Goal: Task Accomplishment & Management: Use online tool/utility

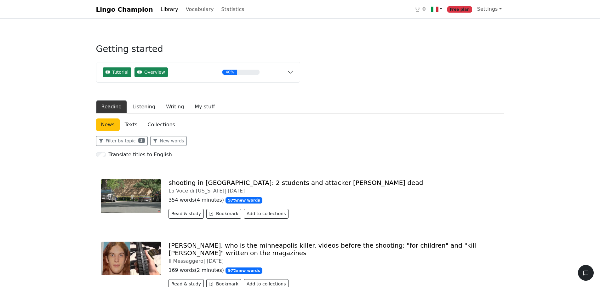
click at [445, 12] on link at bounding box center [437, 9] width 16 height 13
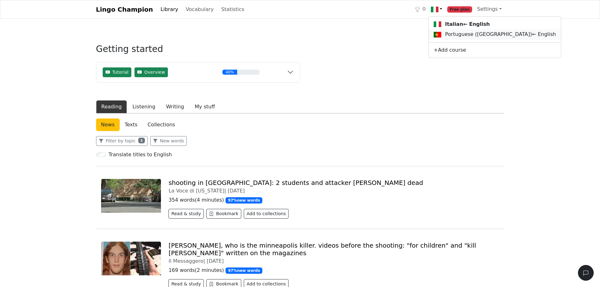
click at [448, 37] on link "Portuguese (Portugal) ← English" at bounding box center [495, 34] width 132 height 10
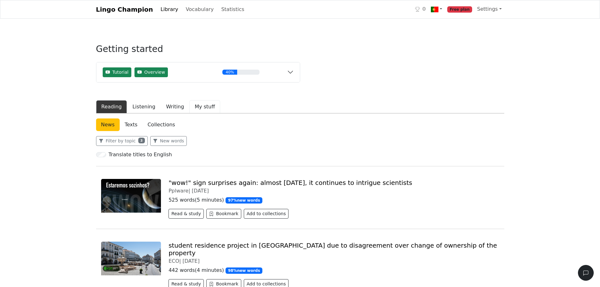
click at [199, 106] on button "My stuff" at bounding box center [204, 106] width 31 height 13
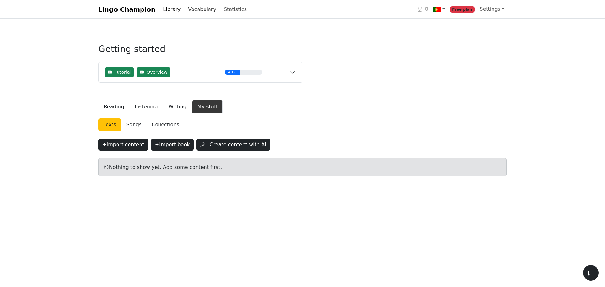
click at [188, 10] on link "Vocabulary" at bounding box center [202, 9] width 33 height 13
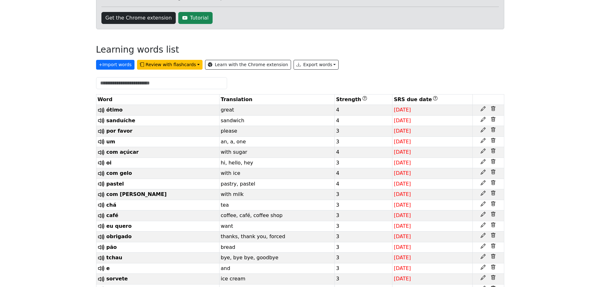
scroll to position [95, 0]
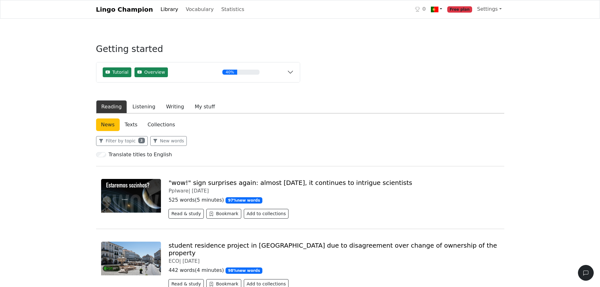
click at [445, 13] on link at bounding box center [437, 9] width 16 height 13
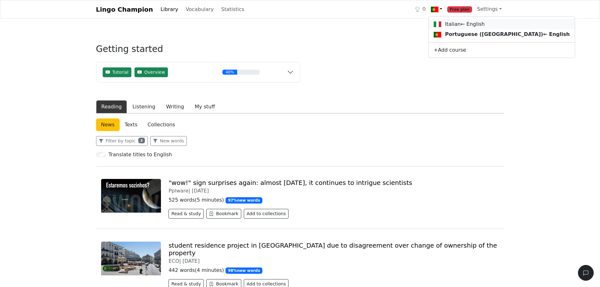
click at [452, 22] on link "Italian ← English" at bounding box center [502, 24] width 146 height 10
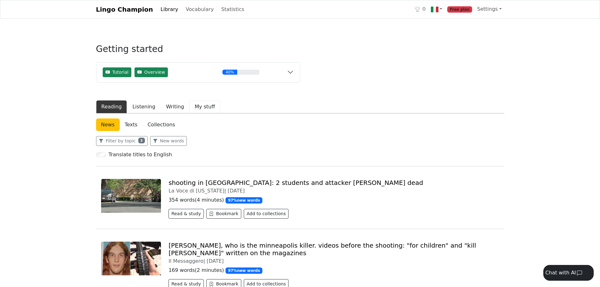
click at [193, 107] on button "My stuff" at bounding box center [204, 106] width 31 height 13
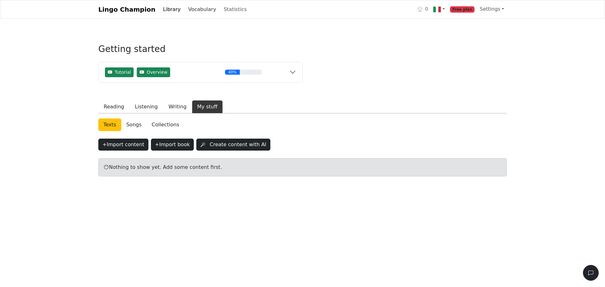
click at [191, 14] on link "Vocabulary" at bounding box center [202, 9] width 33 height 13
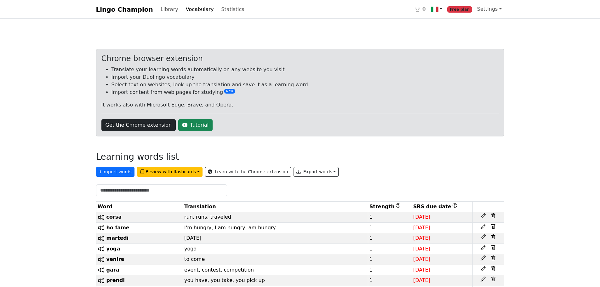
click at [445, 14] on link at bounding box center [437, 9] width 16 height 13
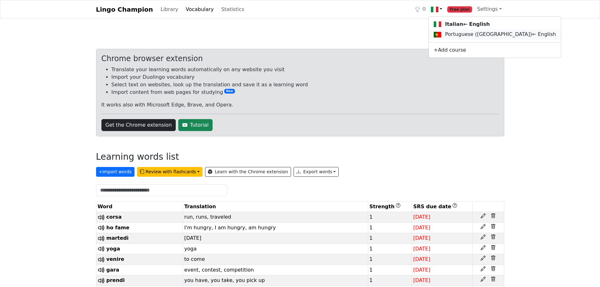
click at [449, 36] on link "Portuguese (Portugal) ← English" at bounding box center [495, 34] width 132 height 10
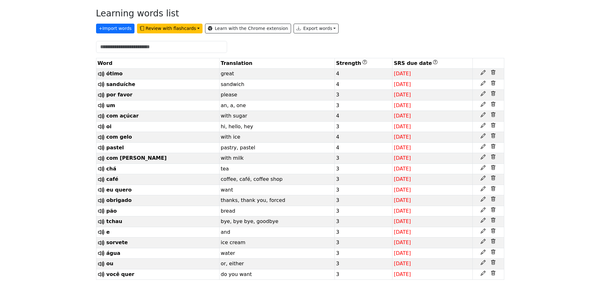
scroll to position [156, 0]
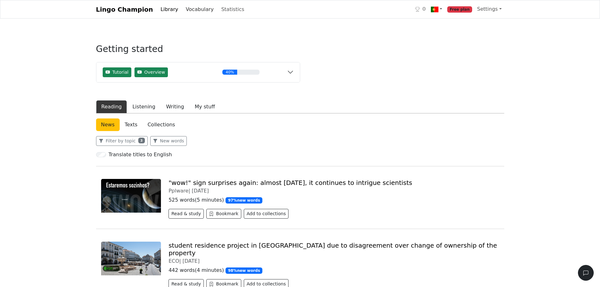
click at [193, 5] on link "Vocabulary" at bounding box center [199, 9] width 33 height 13
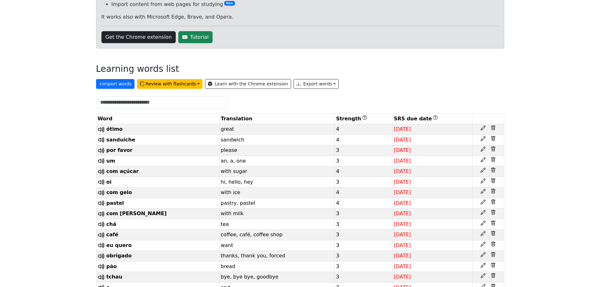
scroll to position [156, 0]
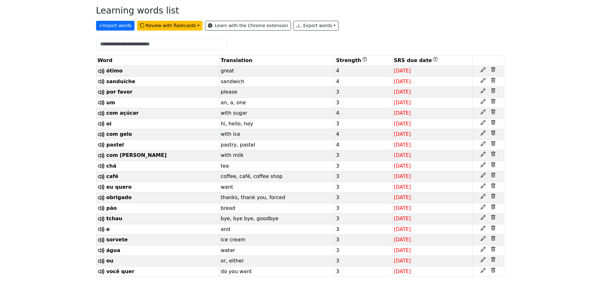
click at [577, 120] on div "Lingo Champion Library Vocabulary Statistics 0 Free plan Settings Browser exten…" at bounding box center [300, 70] width 600 height 433
click at [115, 21] on button "+ Import words" at bounding box center [115, 26] width 38 height 10
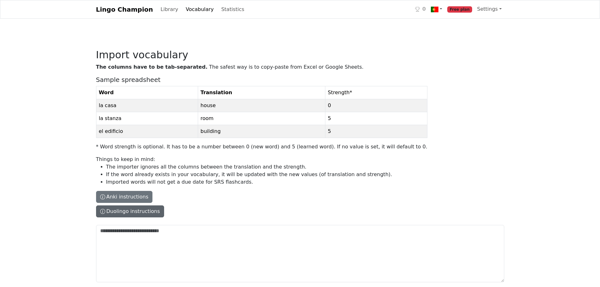
click at [146, 216] on button "Duolingo instructions" at bounding box center [130, 211] width 68 height 12
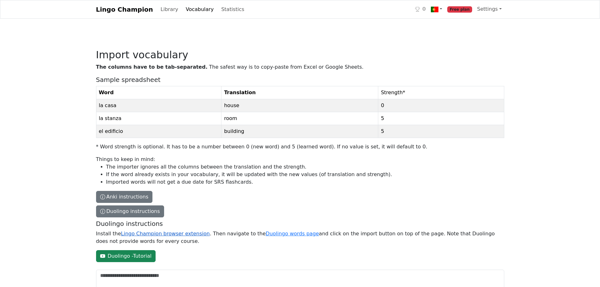
click at [161, 236] on link "Lingo Champion browser extension" at bounding box center [165, 234] width 89 height 6
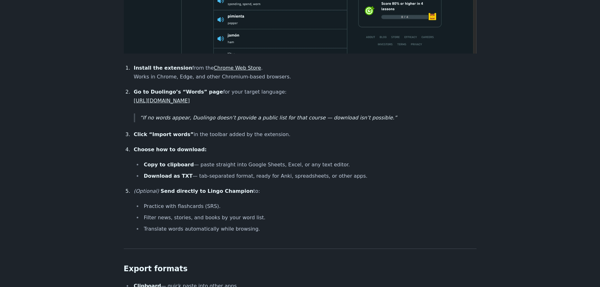
scroll to position [446, 0]
click at [579, 44] on main "Download Duolingo Vocabulary Duolingo no longer makes it easy to see or downloa…" at bounding box center [300, 173] width 600 height 1192
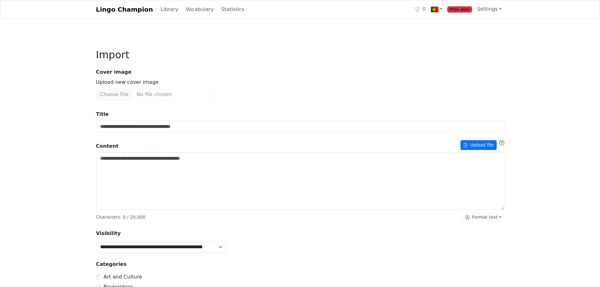
type input "**********"
type textarea "**********"
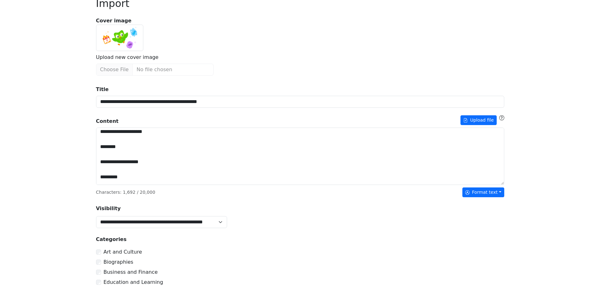
scroll to position [134, 0]
click at [496, 195] on button "Format text" at bounding box center [484, 192] width 42 height 10
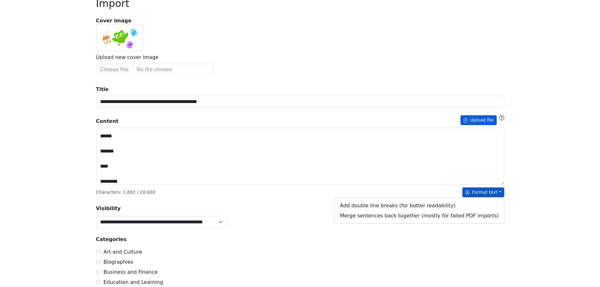
click at [473, 118] on button "Upload file" at bounding box center [479, 120] width 36 height 10
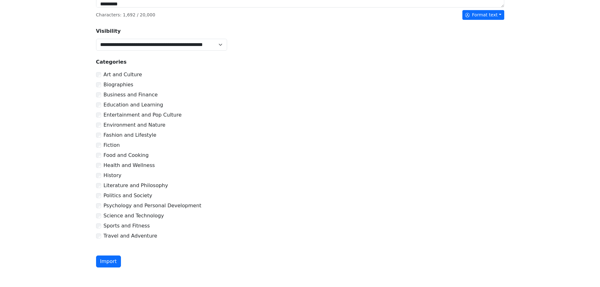
scroll to position [230, 0]
click at [109, 261] on button "Import" at bounding box center [108, 261] width 25 height 12
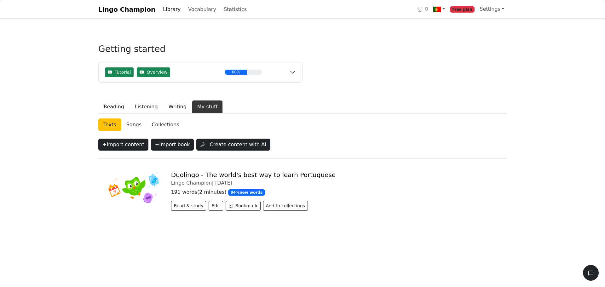
click at [218, 172] on link "Duolingo - The world's best way to learn Portuguese" at bounding box center [253, 175] width 164 height 8
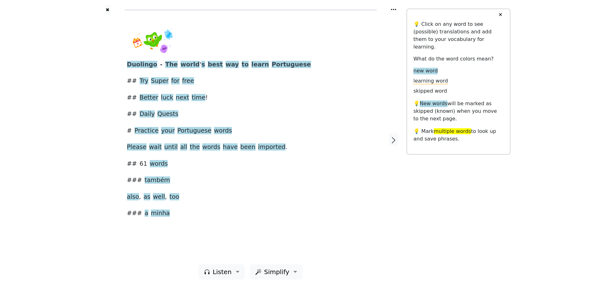
click at [228, 130] on div "Duolingo - The world ' s best way to learn Portuguese ## Try Super for free ## …" at bounding box center [250, 123] width 247 height 192
click at [110, 11] on button "✖" at bounding box center [107, 10] width 5 height 10
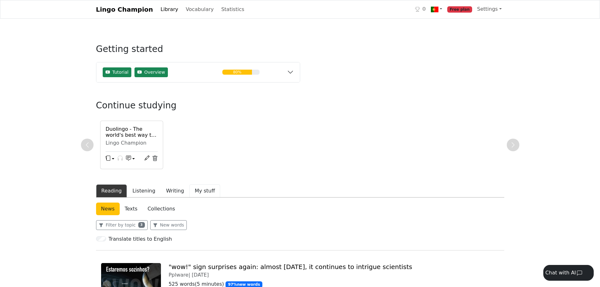
click at [208, 196] on button "My stuff" at bounding box center [204, 190] width 31 height 13
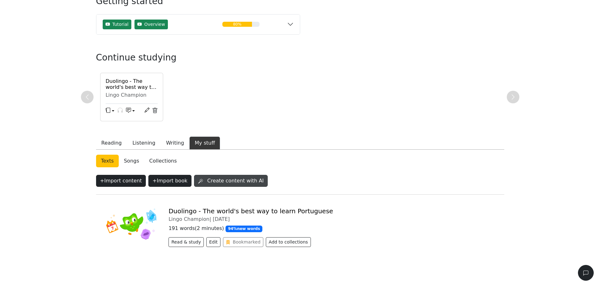
scroll to position [54, 0]
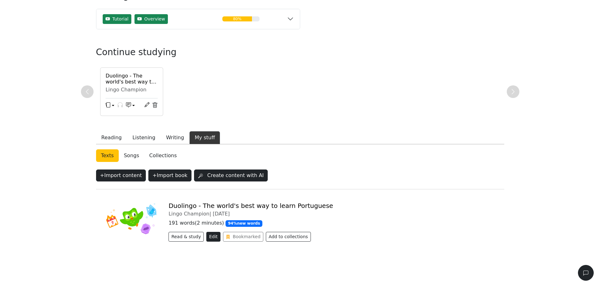
click at [213, 236] on button "Edit" at bounding box center [213, 237] width 14 height 10
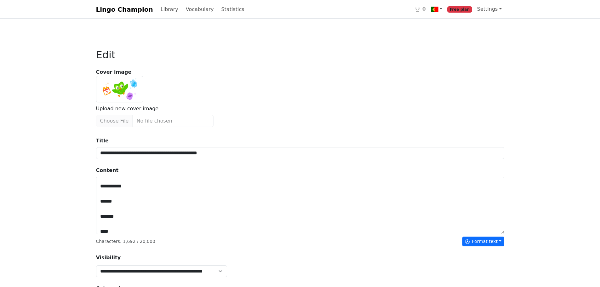
scroll to position [111, 0]
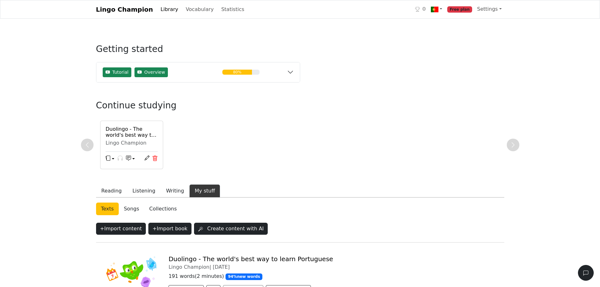
click at [157, 160] on icon at bounding box center [155, 159] width 6 height 6
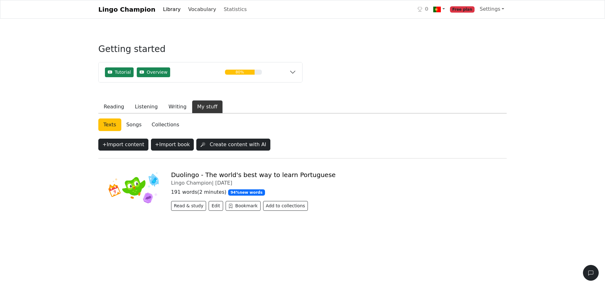
click at [195, 14] on link "Vocabulary" at bounding box center [202, 9] width 33 height 13
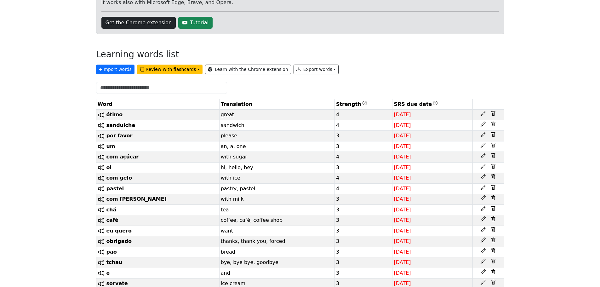
scroll to position [156, 0]
